Goal: Transaction & Acquisition: Purchase product/service

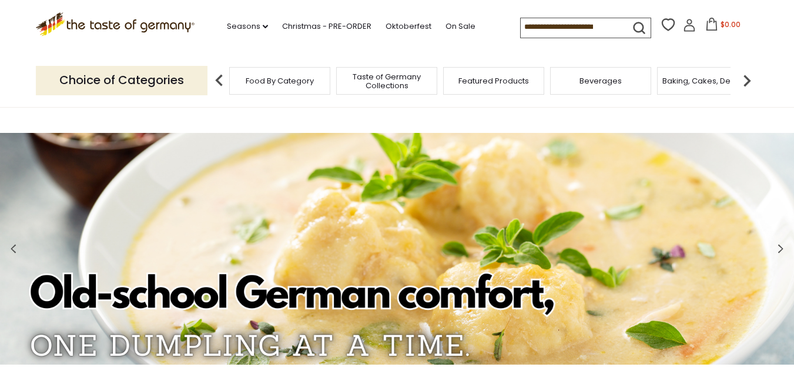
click at [6, 246] on span at bounding box center [14, 251] width 28 height 38
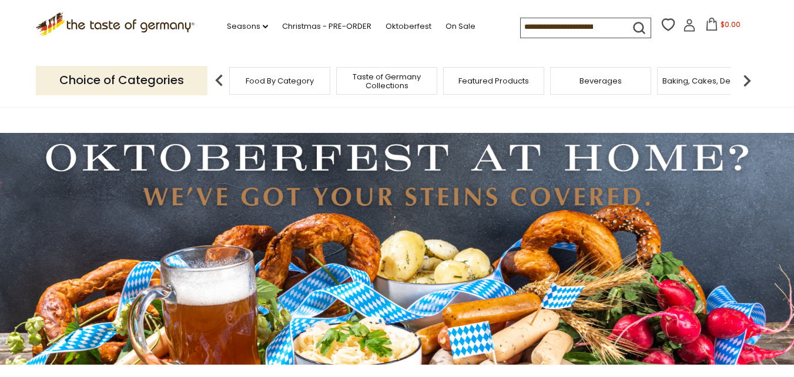
click at [257, 214] on img at bounding box center [397, 249] width 794 height 232
